Goal: Task Accomplishment & Management: Manage account settings

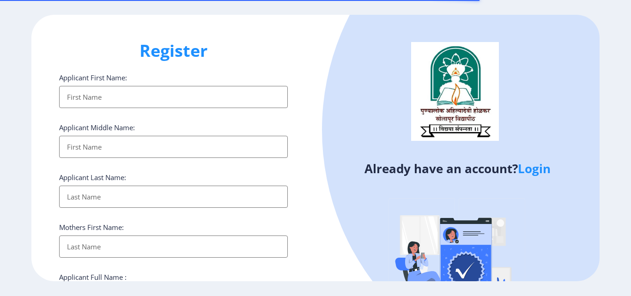
select select
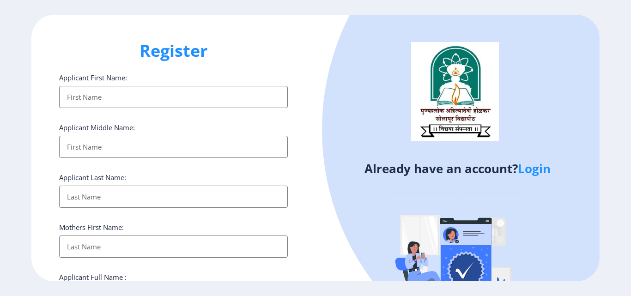
click at [532, 170] on link "Login" at bounding box center [534, 168] width 33 height 17
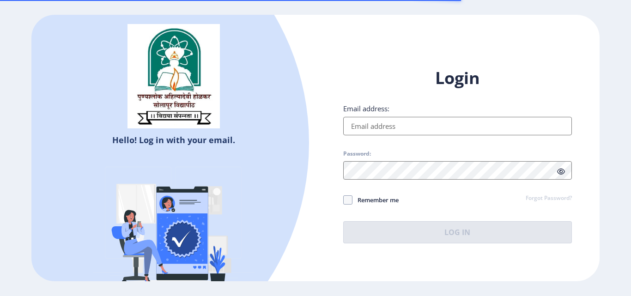
click at [404, 128] on input "Email address:" at bounding box center [457, 126] width 229 height 18
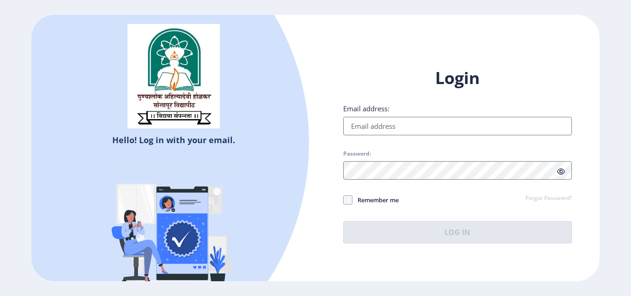
type input "[EMAIL_ADDRESS][DOMAIN_NAME]"
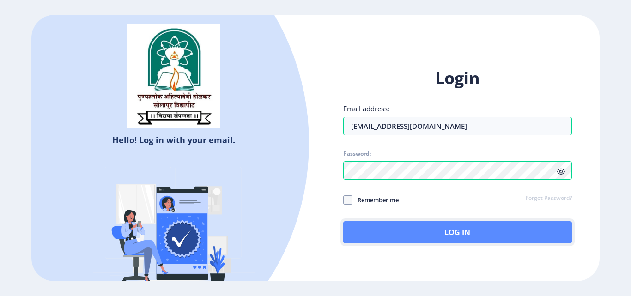
click at [405, 238] on button "Log In" at bounding box center [457, 232] width 229 height 22
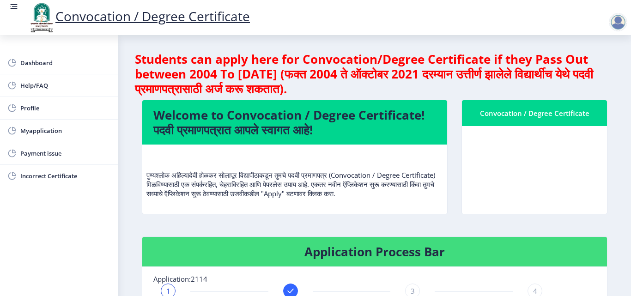
click at [615, 26] on div at bounding box center [618, 22] width 18 height 18
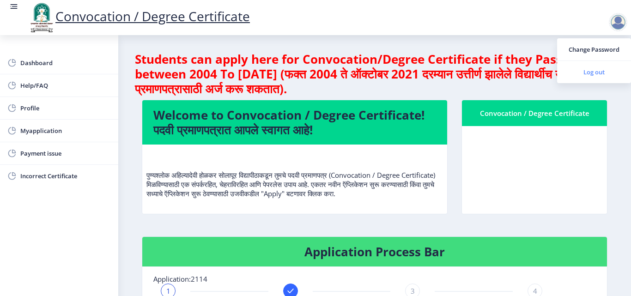
click at [599, 73] on span "Log out" at bounding box center [594, 72] width 59 height 11
